Goal: Find specific page/section: Find specific page/section

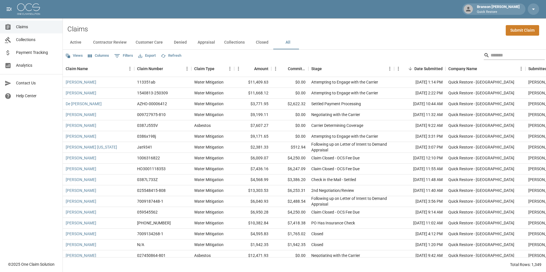
click at [493, 55] on input "Search" at bounding box center [513, 55] width 46 height 9
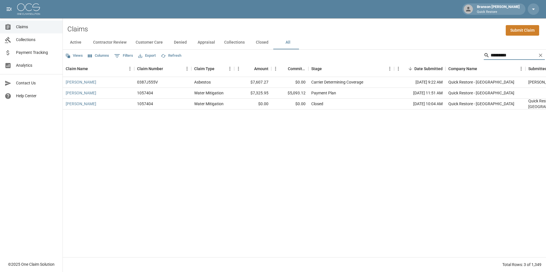
type input "*********"
click at [479, 37] on div "Active Contractor Review Customer Care Denied Appraisal Collections Closed All" at bounding box center [304, 43] width 483 height 14
click at [351, 82] on div "Carrier Determining Coverage" at bounding box center [337, 82] width 52 height 6
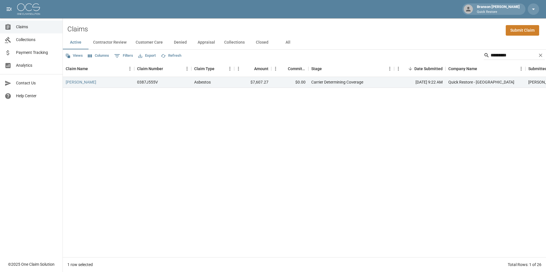
click at [341, 145] on div "[PERSON_NAME] 0387J555V Asbestos $7,607.27 $0.00 Carrier Determining Coverage […" at bounding box center [330, 167] width 534 height 180
drag, startPoint x: 339, startPoint y: 136, endPoint x: 336, endPoint y: 134, distance: 4.1
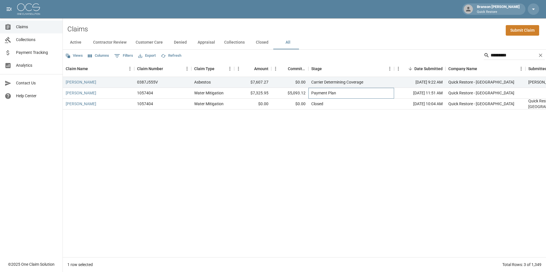
click at [322, 92] on div "Payment Plan" at bounding box center [323, 93] width 25 height 6
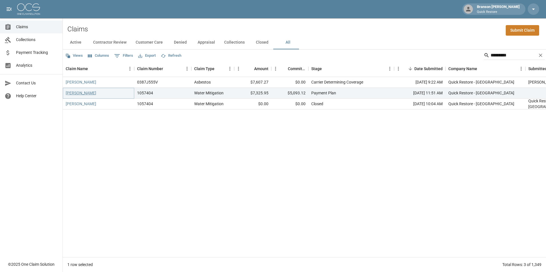
click at [83, 94] on link "[PERSON_NAME]" at bounding box center [81, 93] width 31 height 6
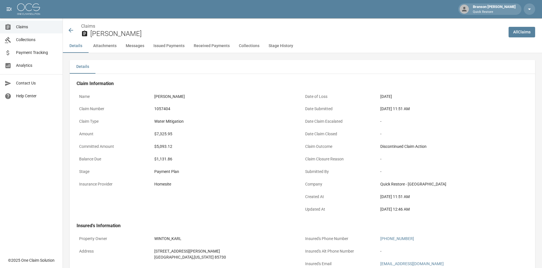
click at [32, 23] on link "Claims" at bounding box center [31, 27] width 63 height 13
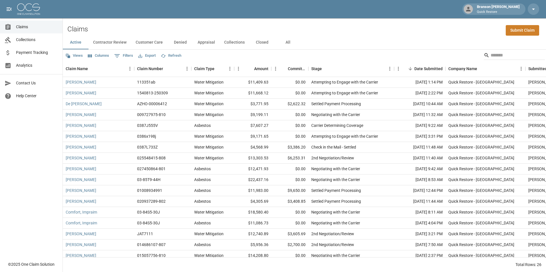
click at [287, 42] on button "All" at bounding box center [288, 43] width 26 height 14
